Goal: Transaction & Acquisition: Book appointment/travel/reservation

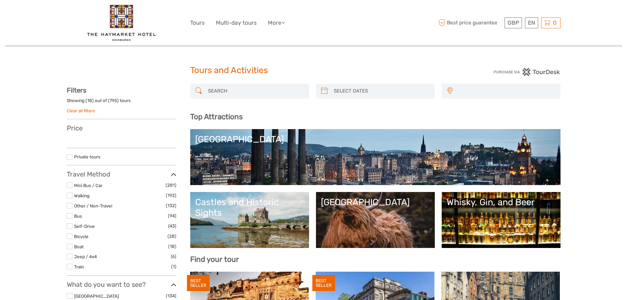
select select
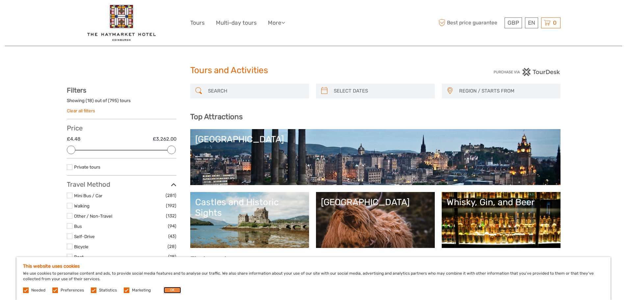
click at [168, 291] on button "OK" at bounding box center [172, 290] width 17 height 7
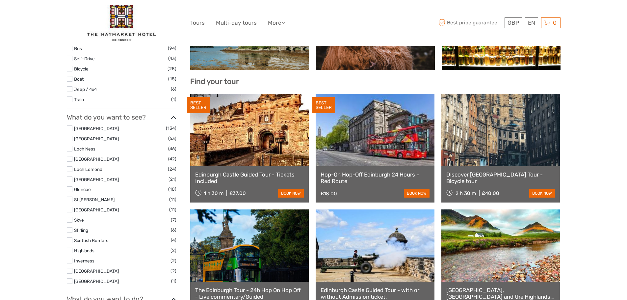
scroll to position [296, 0]
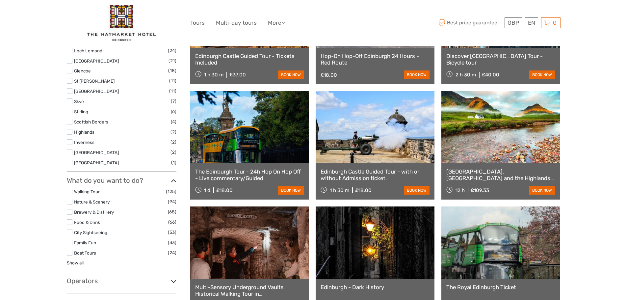
click at [481, 175] on link "[GEOGRAPHIC_DATA], [GEOGRAPHIC_DATA] and the Highlands Small-Group Day Tour fro…" at bounding box center [501, 175] width 109 height 14
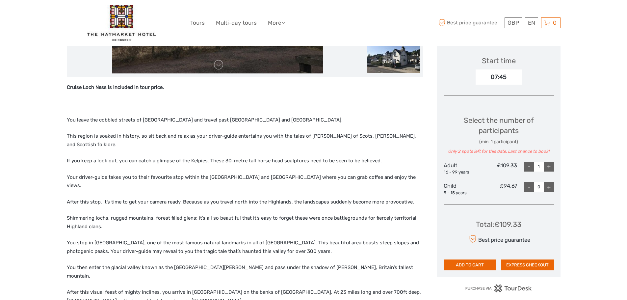
scroll to position [198, 0]
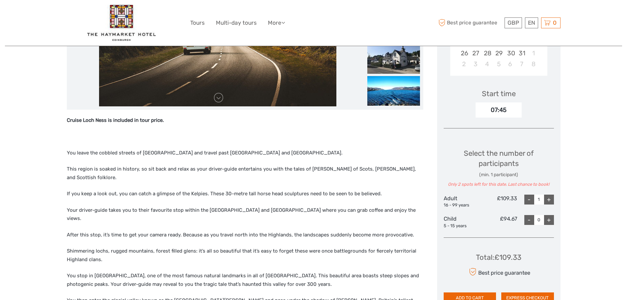
click at [552, 195] on div "+" at bounding box center [549, 200] width 10 height 10
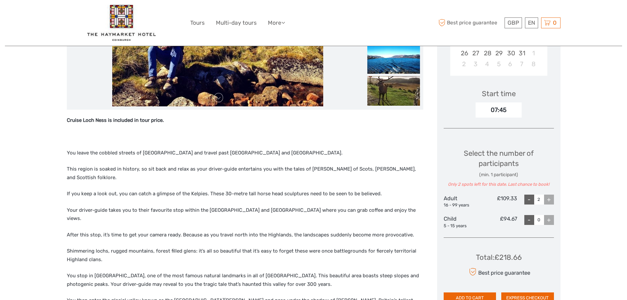
click at [531, 195] on div "-" at bounding box center [530, 200] width 10 height 10
type input "0"
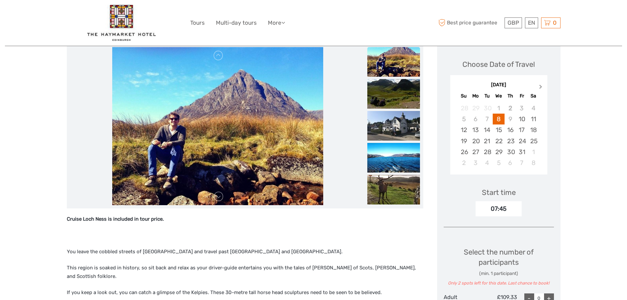
click at [541, 83] on span "Next Month" at bounding box center [541, 88] width 0 height 10
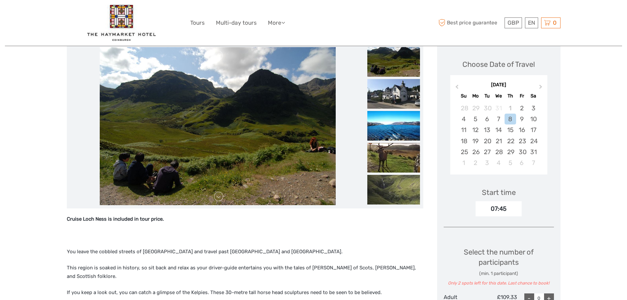
click at [461, 75] on div "January 2026 Previous Month Next Month January 2026 Su Mo Tu We Th Fr Sa 28 29 …" at bounding box center [499, 124] width 97 height 99
click at [455, 83] on button "Previous Month" at bounding box center [456, 88] width 11 height 11
click at [489, 125] on div "16" at bounding box center [488, 130] width 12 height 11
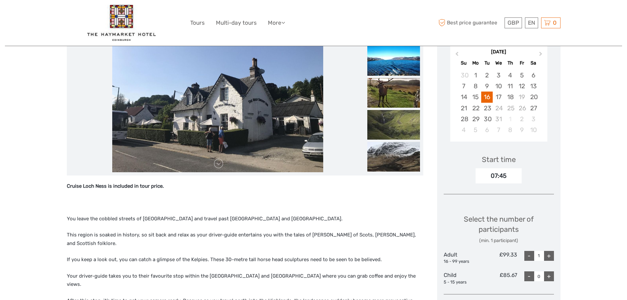
click at [552, 251] on div "+" at bounding box center [549, 256] width 10 height 10
click at [551, 251] on div "+" at bounding box center [549, 256] width 10 height 10
type input "4"
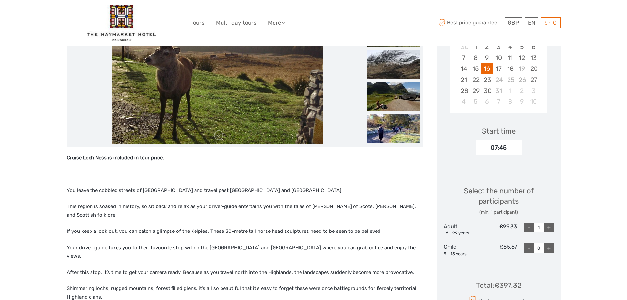
scroll to position [0, 0]
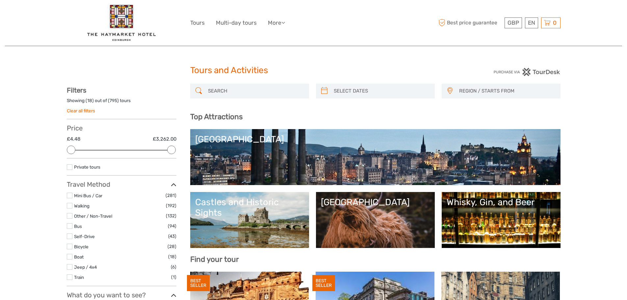
select select
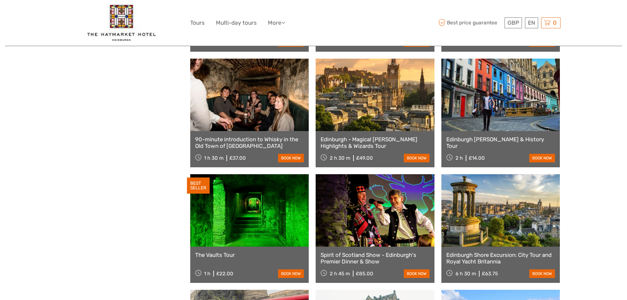
scroll to position [593, 0]
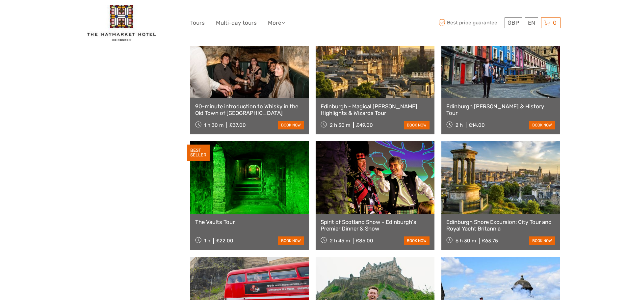
click at [365, 109] on link "Edinburgh - Magical [PERSON_NAME] Highlights & Wizards Tour" at bounding box center [375, 110] width 109 height 14
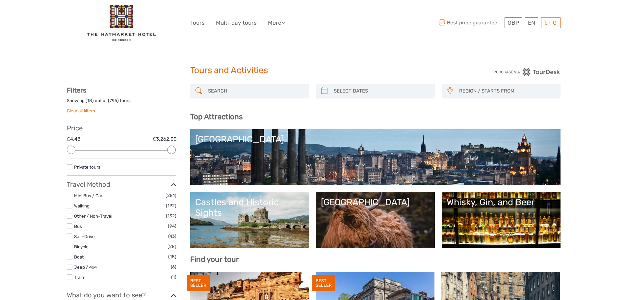
select select
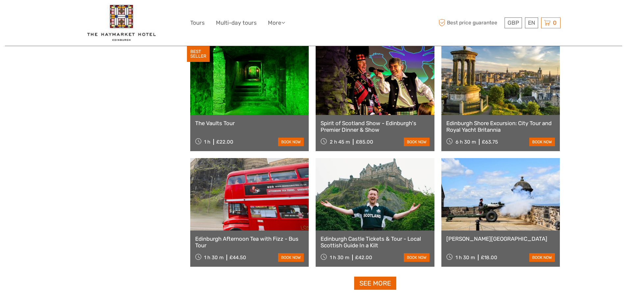
scroll to position [758, 0]
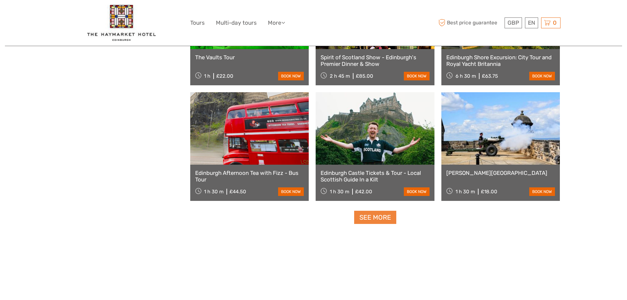
click at [376, 219] on link "See more" at bounding box center [375, 218] width 42 height 14
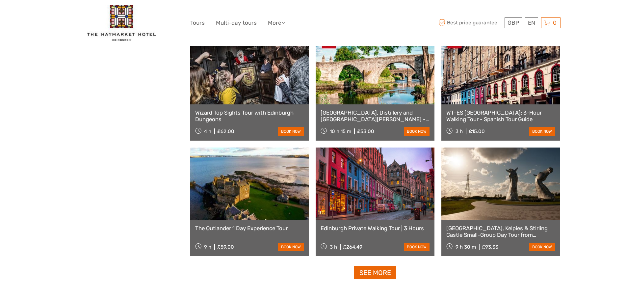
scroll to position [1252, 0]
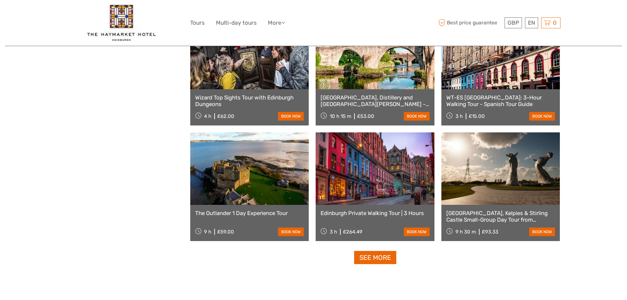
click at [229, 214] on link "The Outlander 1 Day Experience Tour" at bounding box center [249, 213] width 109 height 7
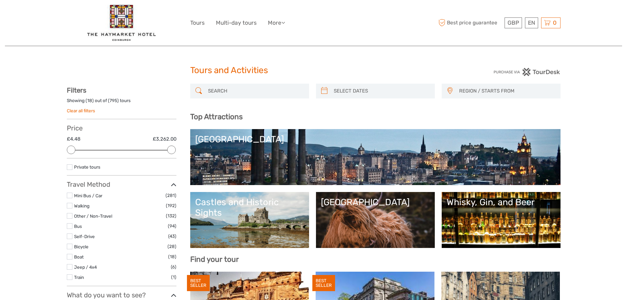
select select
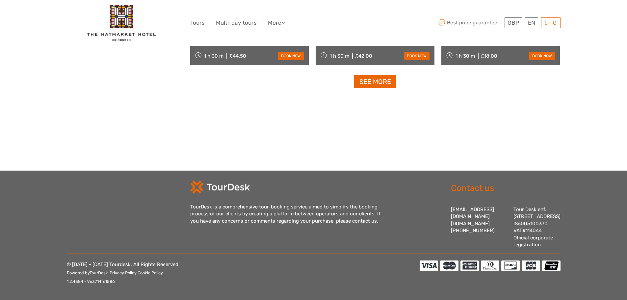
scroll to position [901, 0]
